Goal: Find specific page/section: Find specific page/section

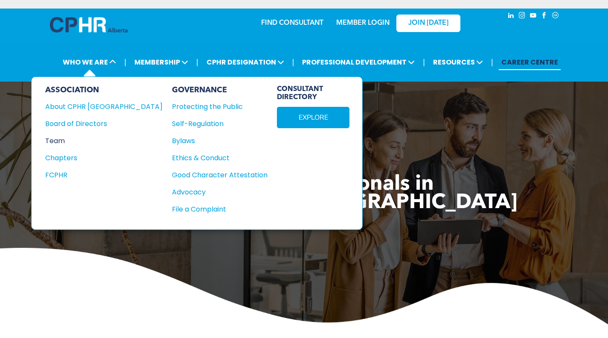
click at [62, 143] on div "Team" at bounding box center [98, 140] width 106 height 11
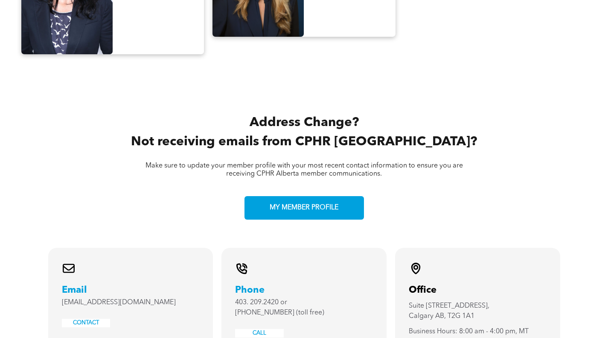
scroll to position [1749, 0]
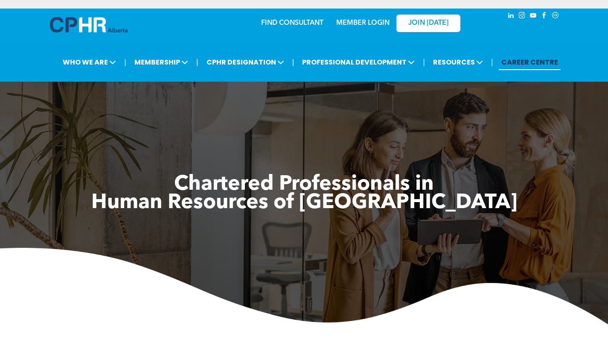
click at [370, 25] on link "MEMBER LOGIN" at bounding box center [362, 23] width 53 height 7
